Goal: Information Seeking & Learning: Learn about a topic

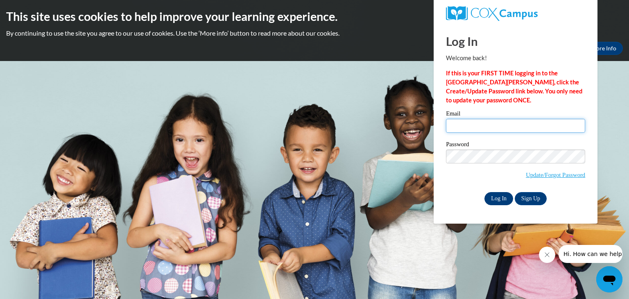
type input "saltzmre@wauwatosa.k12.wi.us"
click at [498, 196] on input "Log In" at bounding box center [499, 198] width 29 height 13
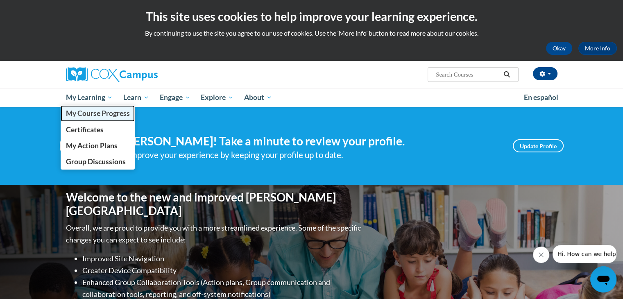
click at [88, 113] on span "My Course Progress" at bounding box center [98, 113] width 64 height 9
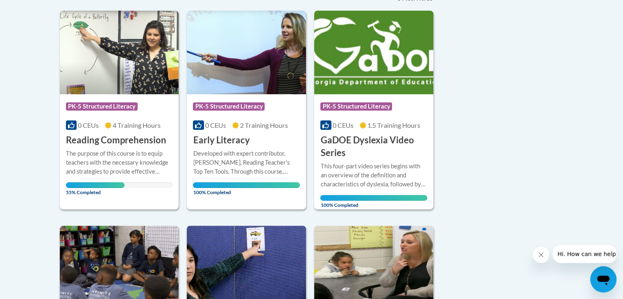
scroll to position [200, 0]
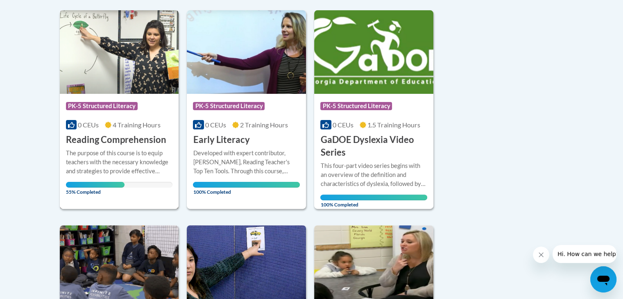
click at [72, 142] on h3 "Reading Comprehension" at bounding box center [116, 140] width 100 height 13
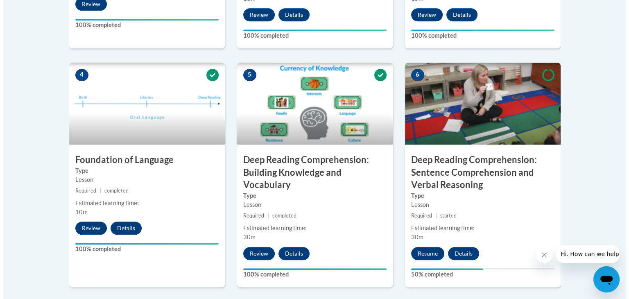
scroll to position [576, 0]
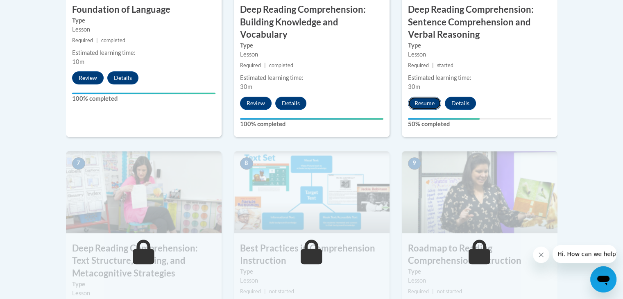
click at [424, 99] on button "Resume" at bounding box center [424, 103] width 33 height 13
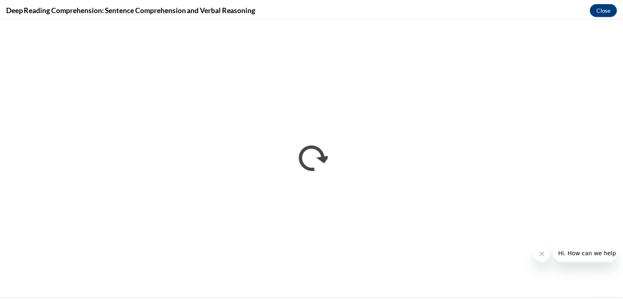
scroll to position [0, 0]
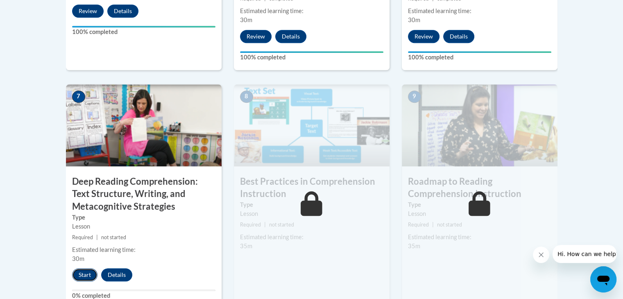
click at [86, 274] on button "Start" at bounding box center [84, 274] width 25 height 13
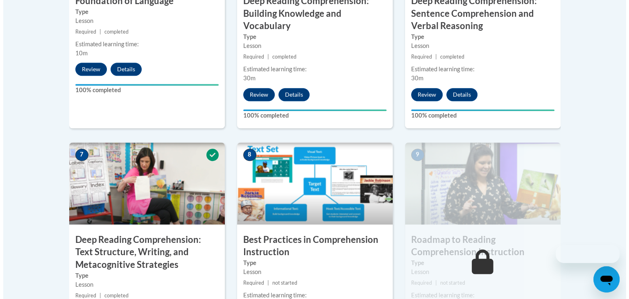
scroll to position [709, 0]
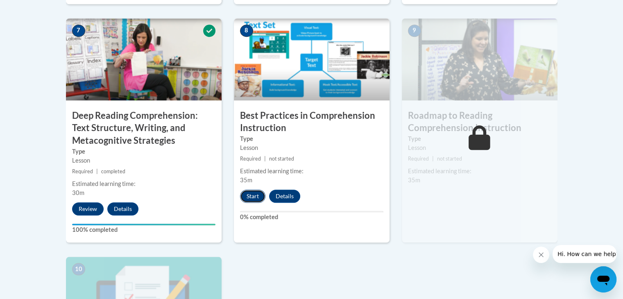
click at [251, 195] on button "Start" at bounding box center [252, 196] width 25 height 13
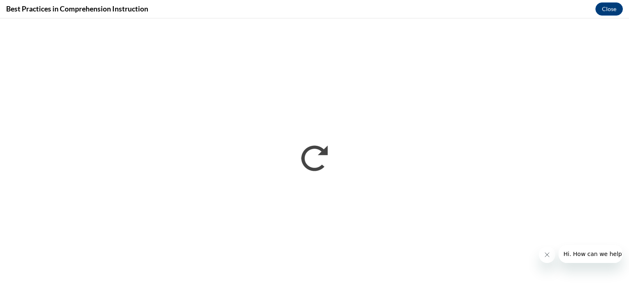
scroll to position [0, 0]
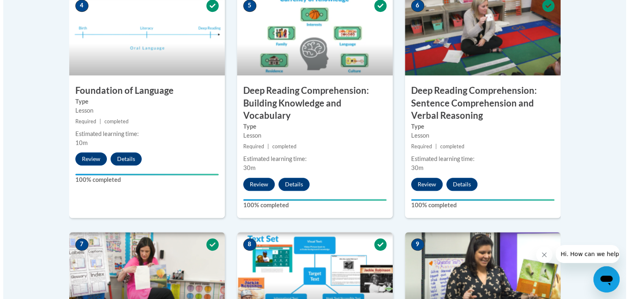
scroll to position [711, 0]
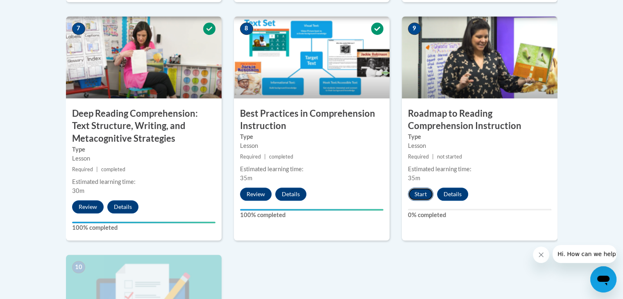
click at [421, 195] on button "Start" at bounding box center [420, 194] width 25 height 13
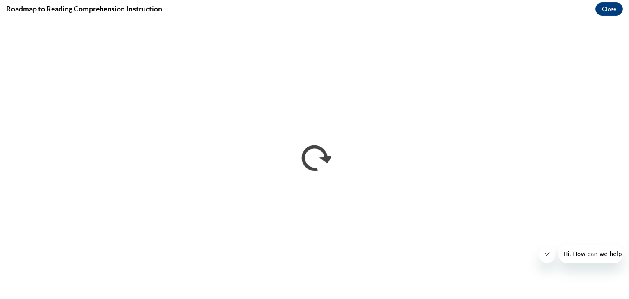
scroll to position [0, 0]
